Goal: Transaction & Acquisition: Purchase product/service

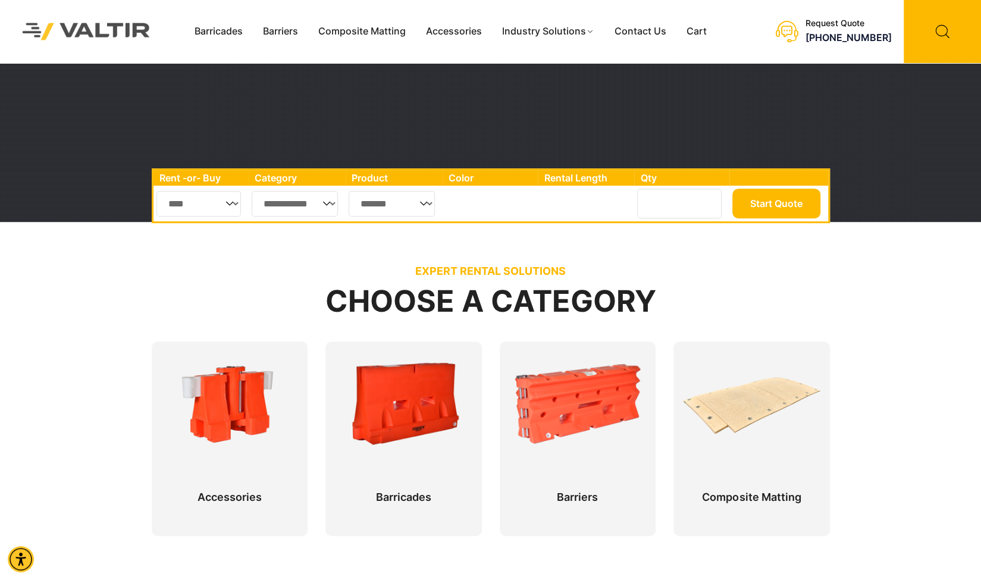
scroll to position [357, 0]
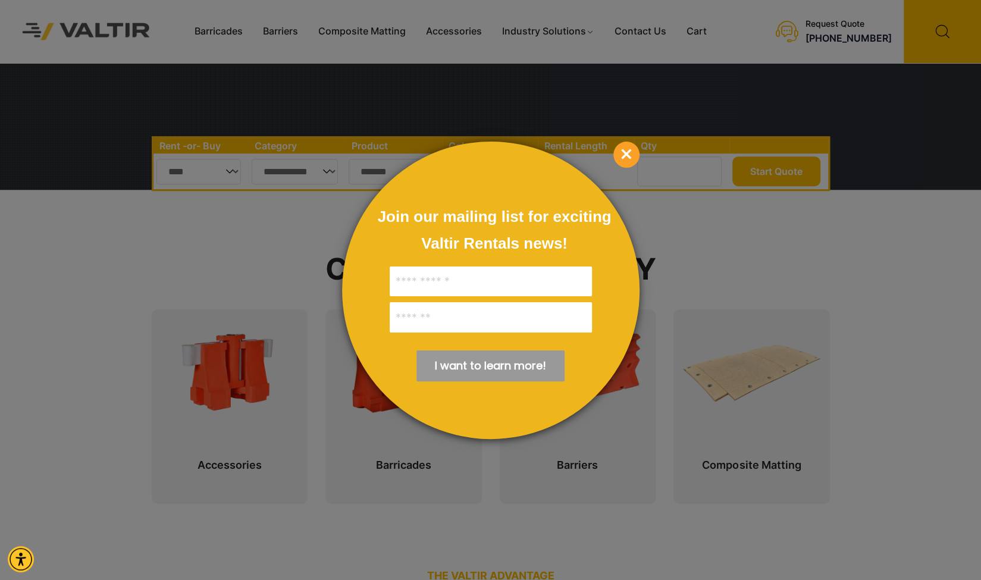
click at [624, 152] on span "×" at bounding box center [626, 155] width 26 height 26
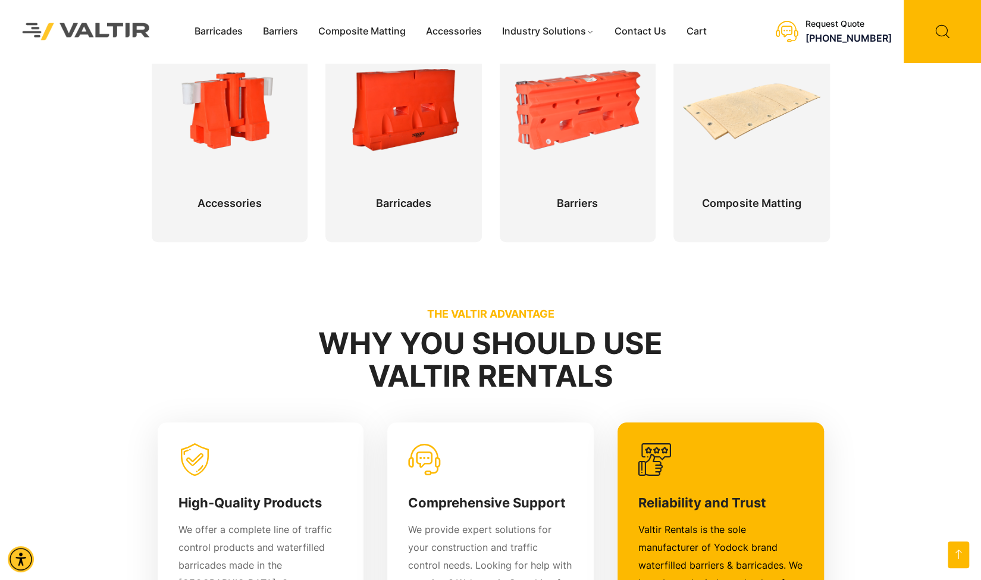
scroll to position [535, 0]
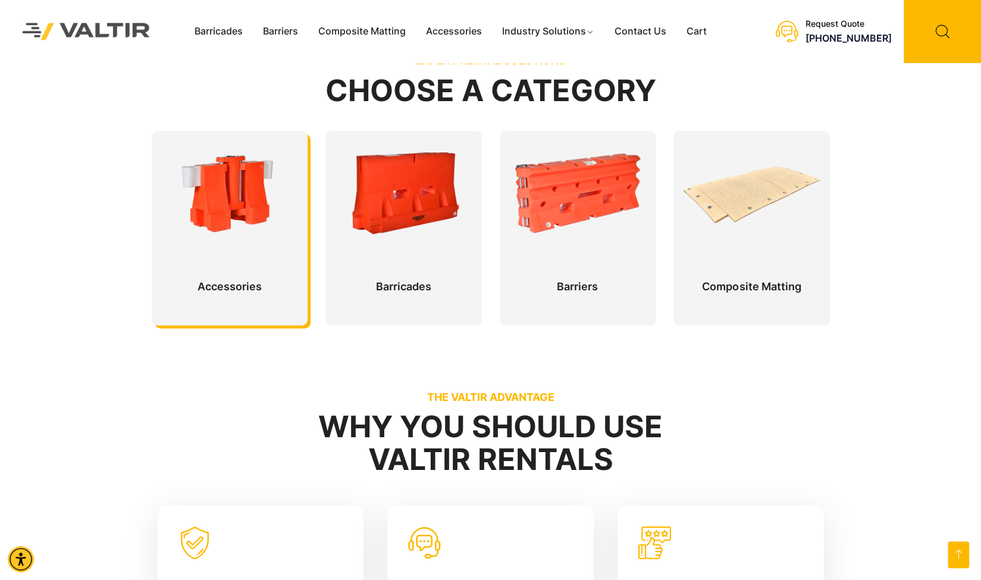
click at [230, 234] on div at bounding box center [230, 228] width 156 height 194
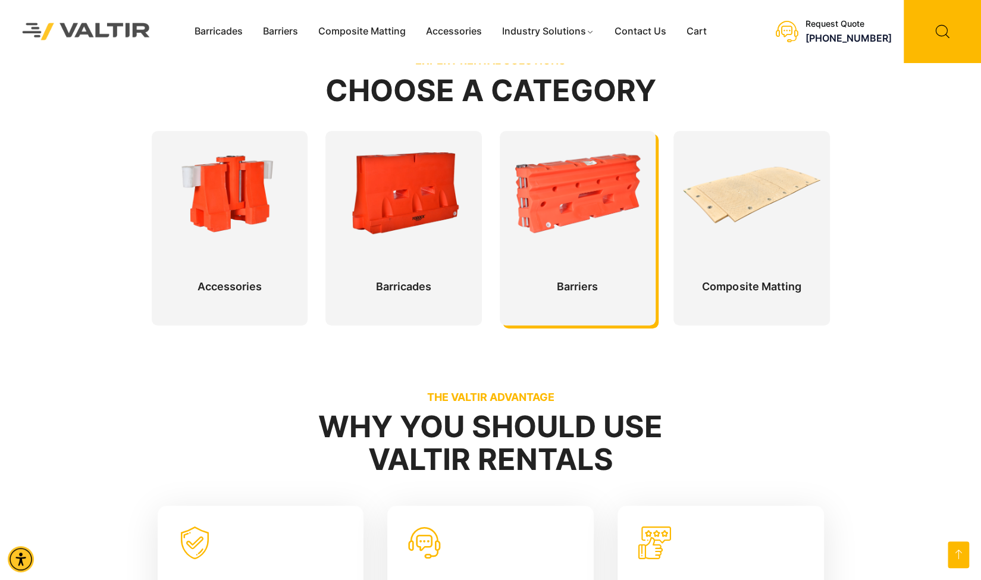
click at [560, 194] on div at bounding box center [578, 228] width 156 height 194
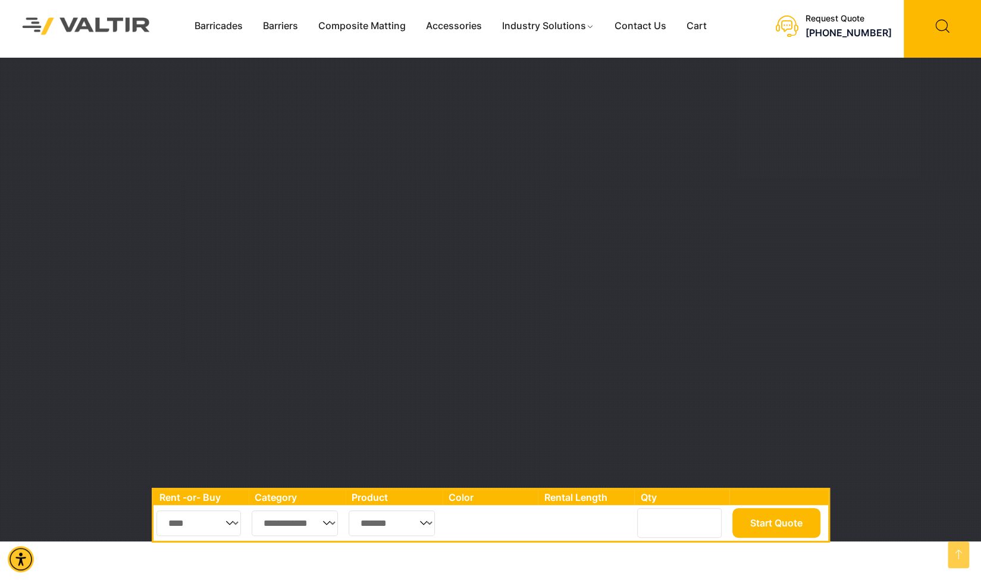
scroll to position [0, 0]
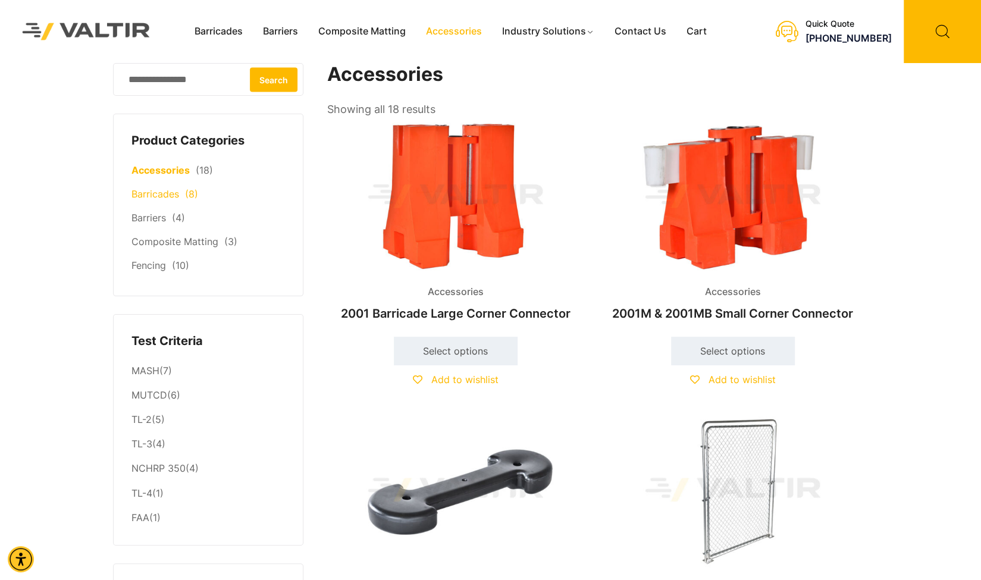
click at [157, 192] on link "Barricades" at bounding box center [155, 194] width 48 height 12
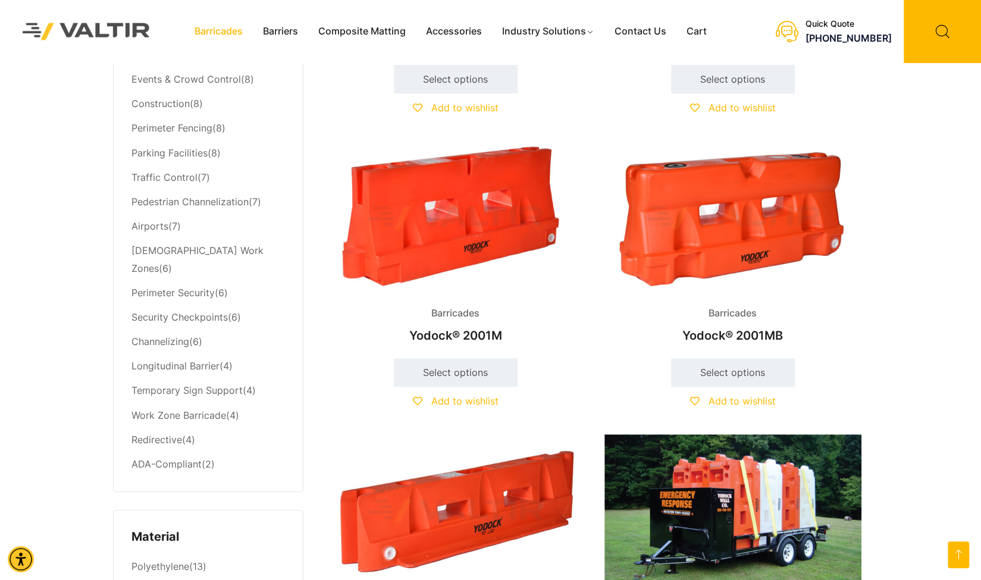
scroll to position [535, 0]
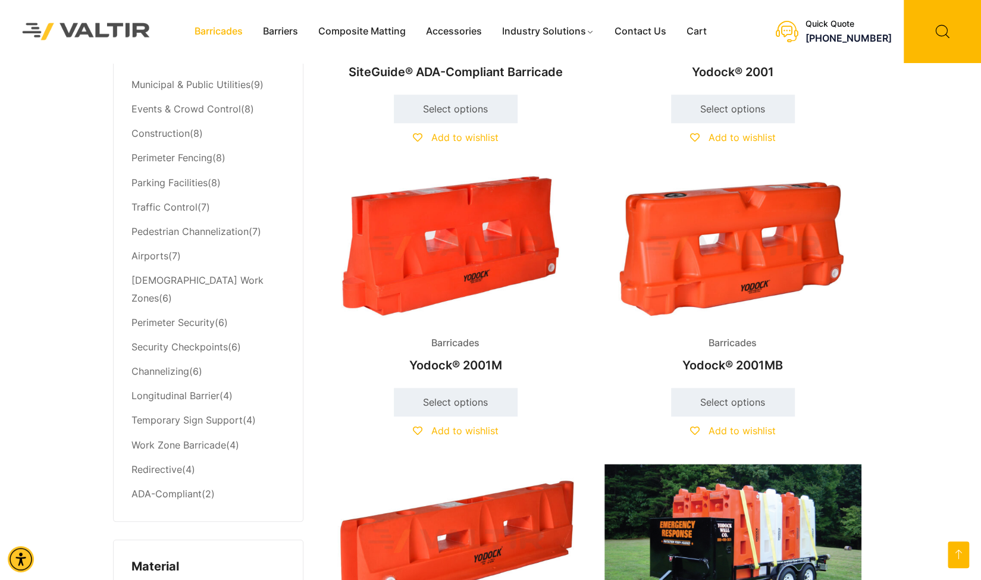
click at [225, 433] on li "Work Zone Barricade (4)" at bounding box center [207, 445] width 153 height 24
click at [218, 439] on link "Work Zone Barricade" at bounding box center [178, 445] width 95 height 12
